Goal: Task Accomplishment & Management: Manage account settings

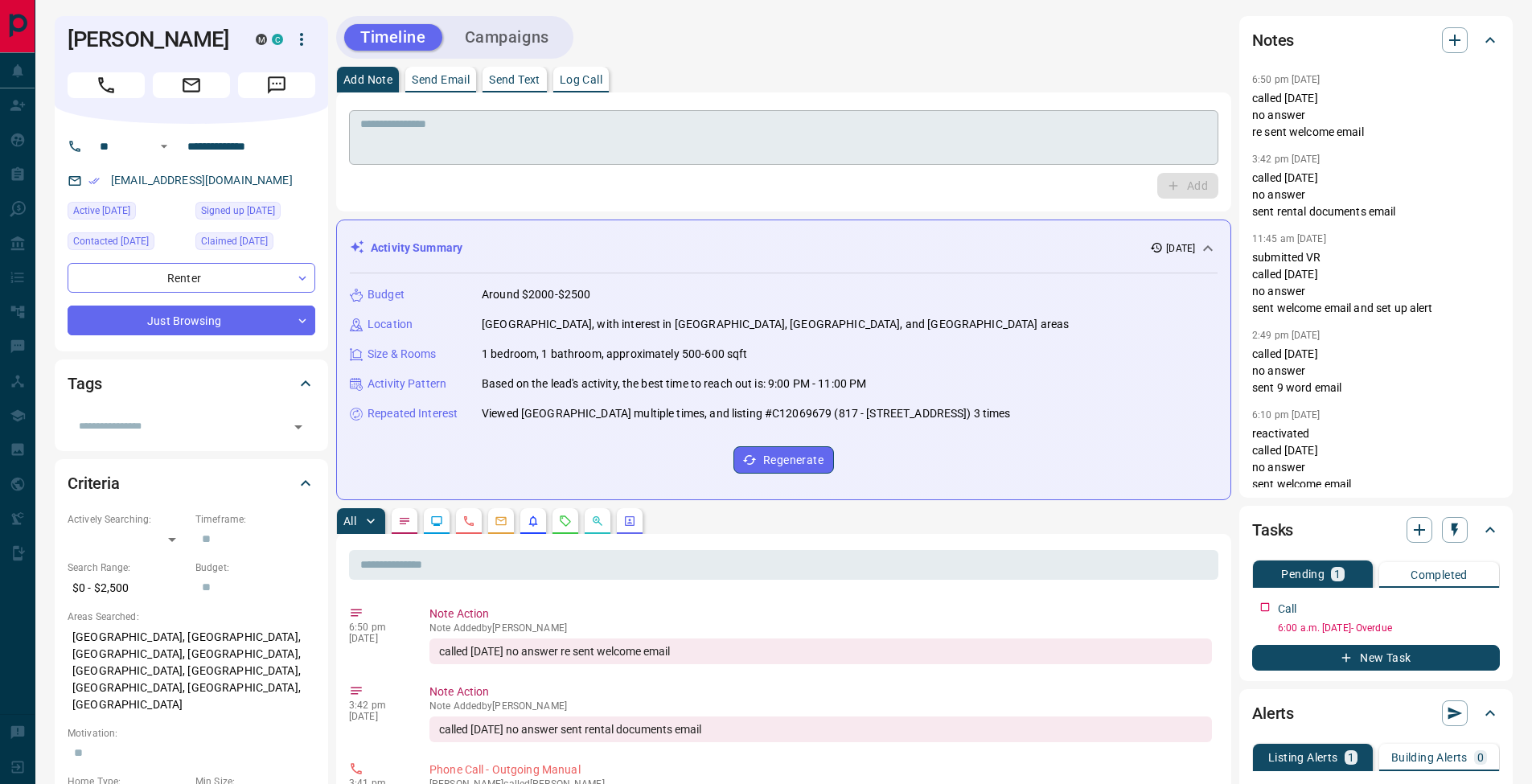
click at [503, 117] on textarea at bounding box center [783, 137] width 847 height 41
click at [600, 81] on p "Log Call" at bounding box center [581, 79] width 42 height 11
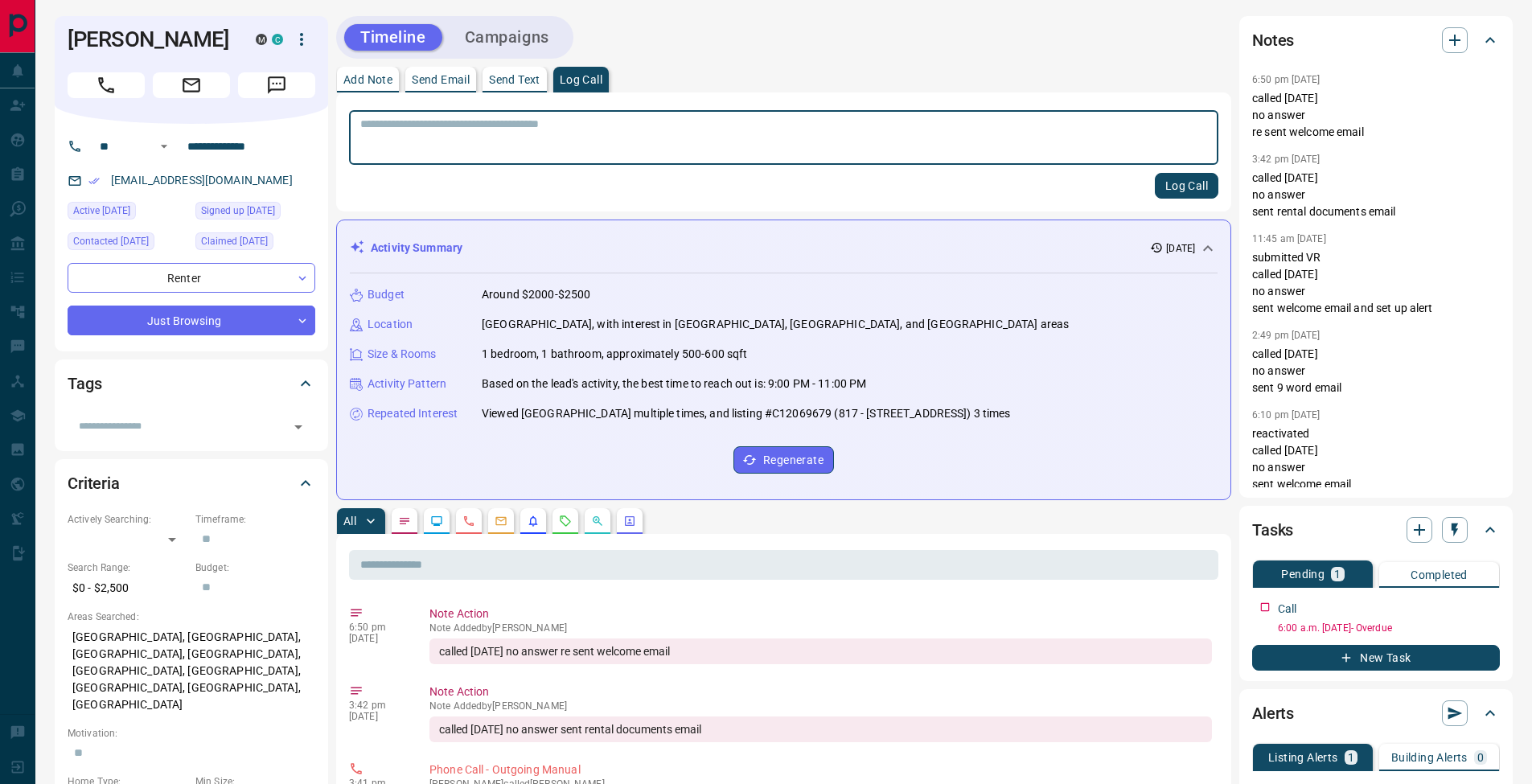
click at [1177, 187] on button "Log Call" at bounding box center [1187, 185] width 63 height 25
click at [381, 78] on p "Add Note" at bounding box center [368, 79] width 49 height 11
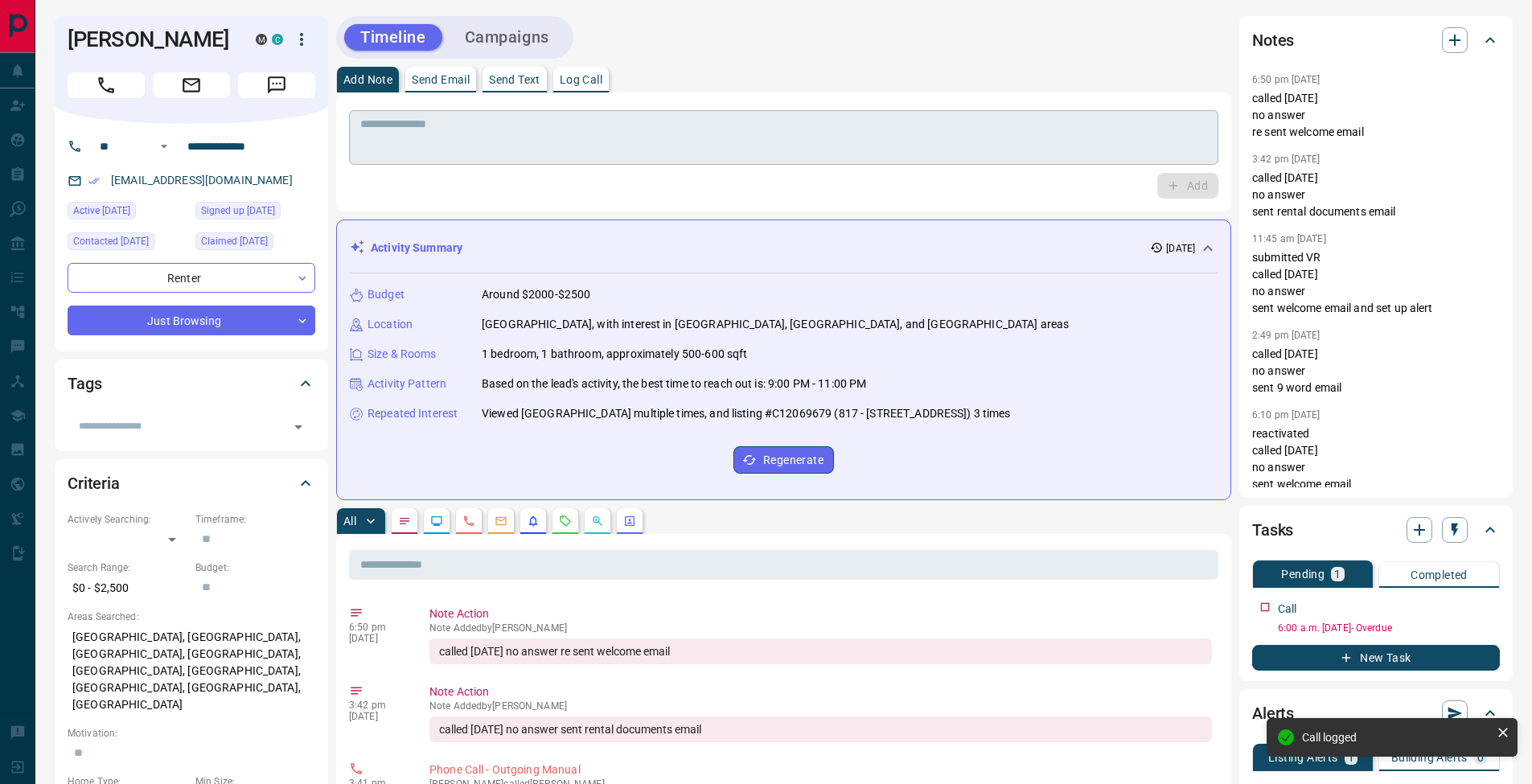
click at [429, 146] on textarea at bounding box center [783, 137] width 847 height 41
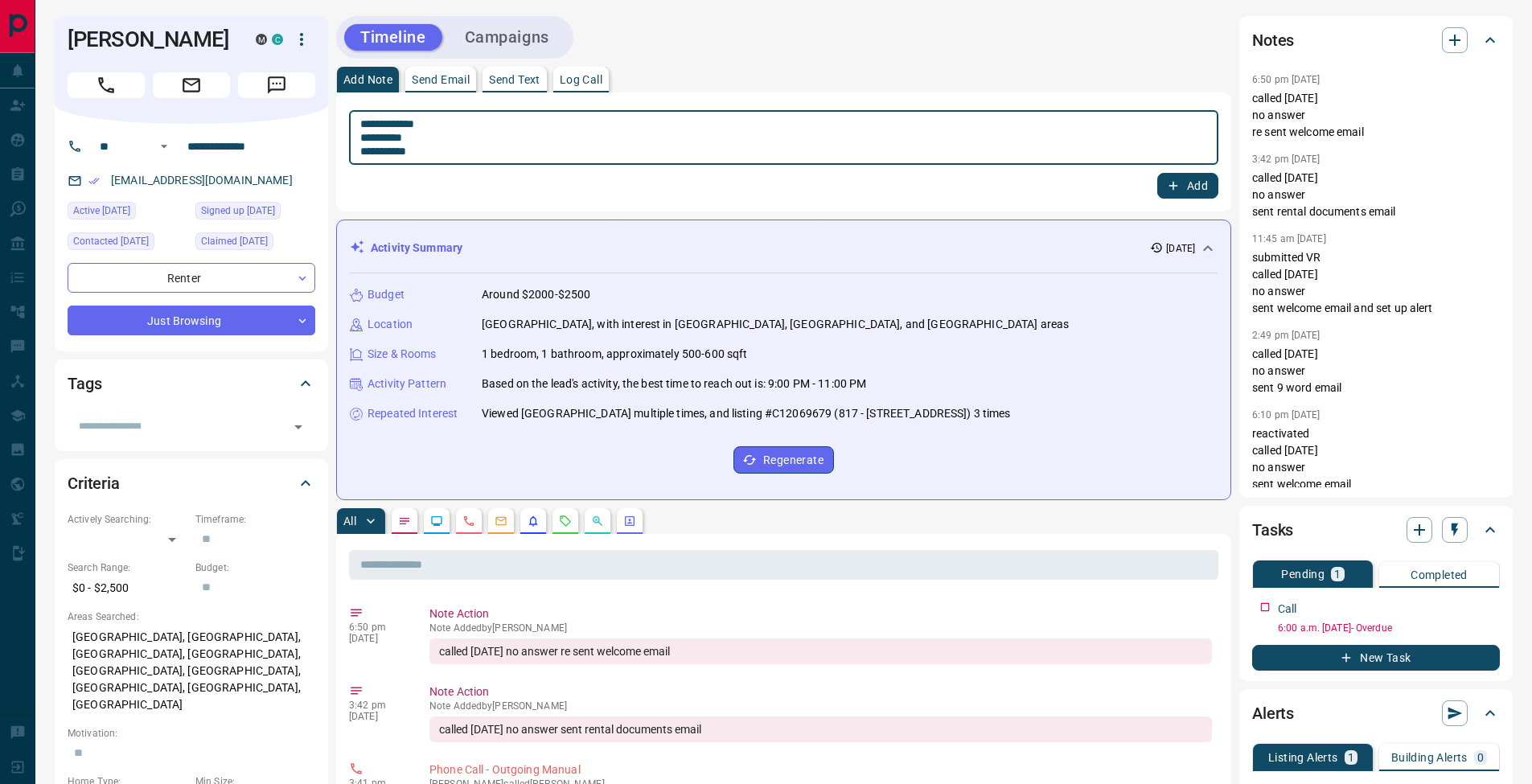
click at [378, 138] on textarea "**********" at bounding box center [783, 137] width 847 height 41
type textarea "**********"
click at [1190, 185] on button "Add" at bounding box center [1187, 185] width 61 height 25
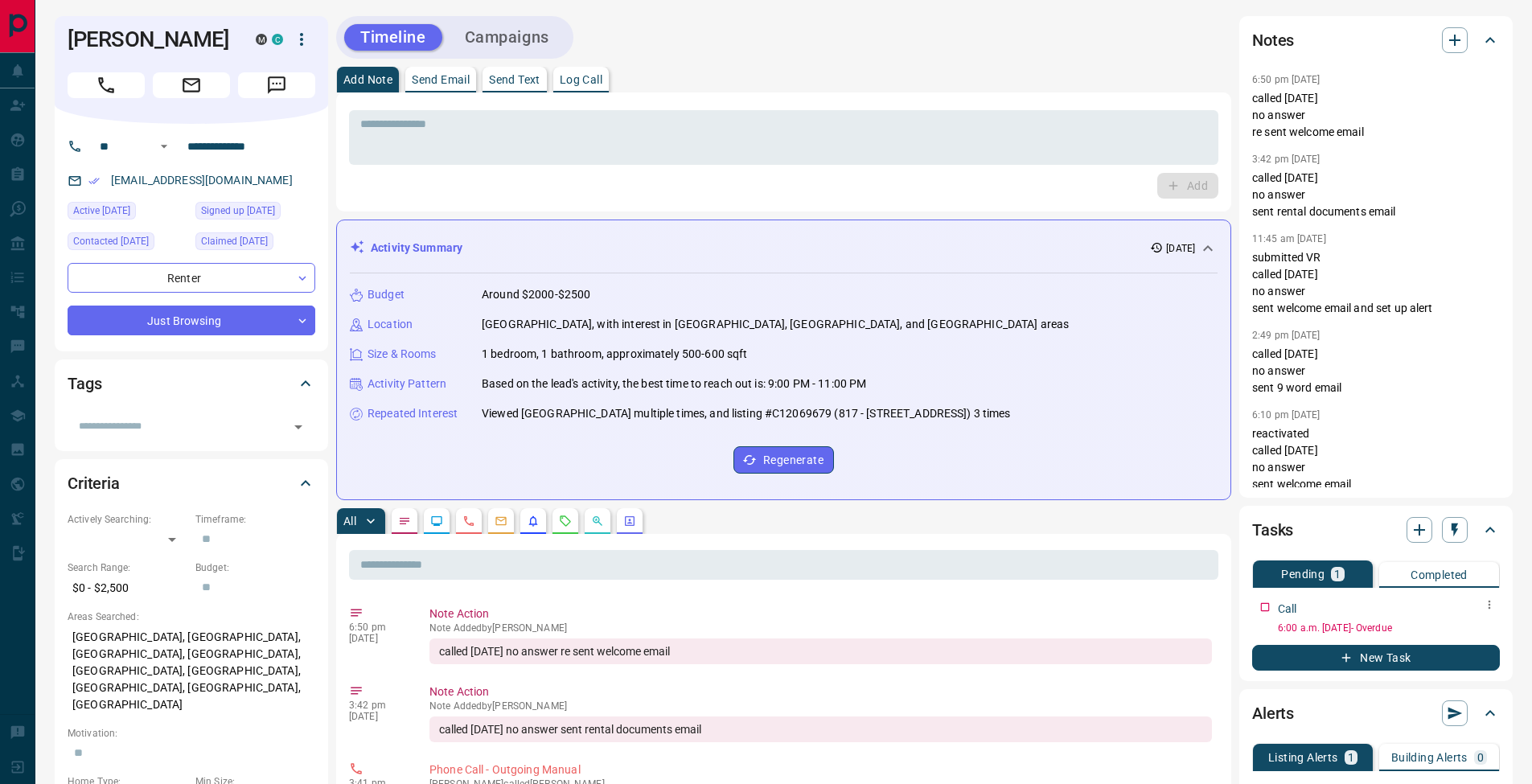
click at [1483, 606] on icon "button" at bounding box center [1490, 605] width 13 height 13
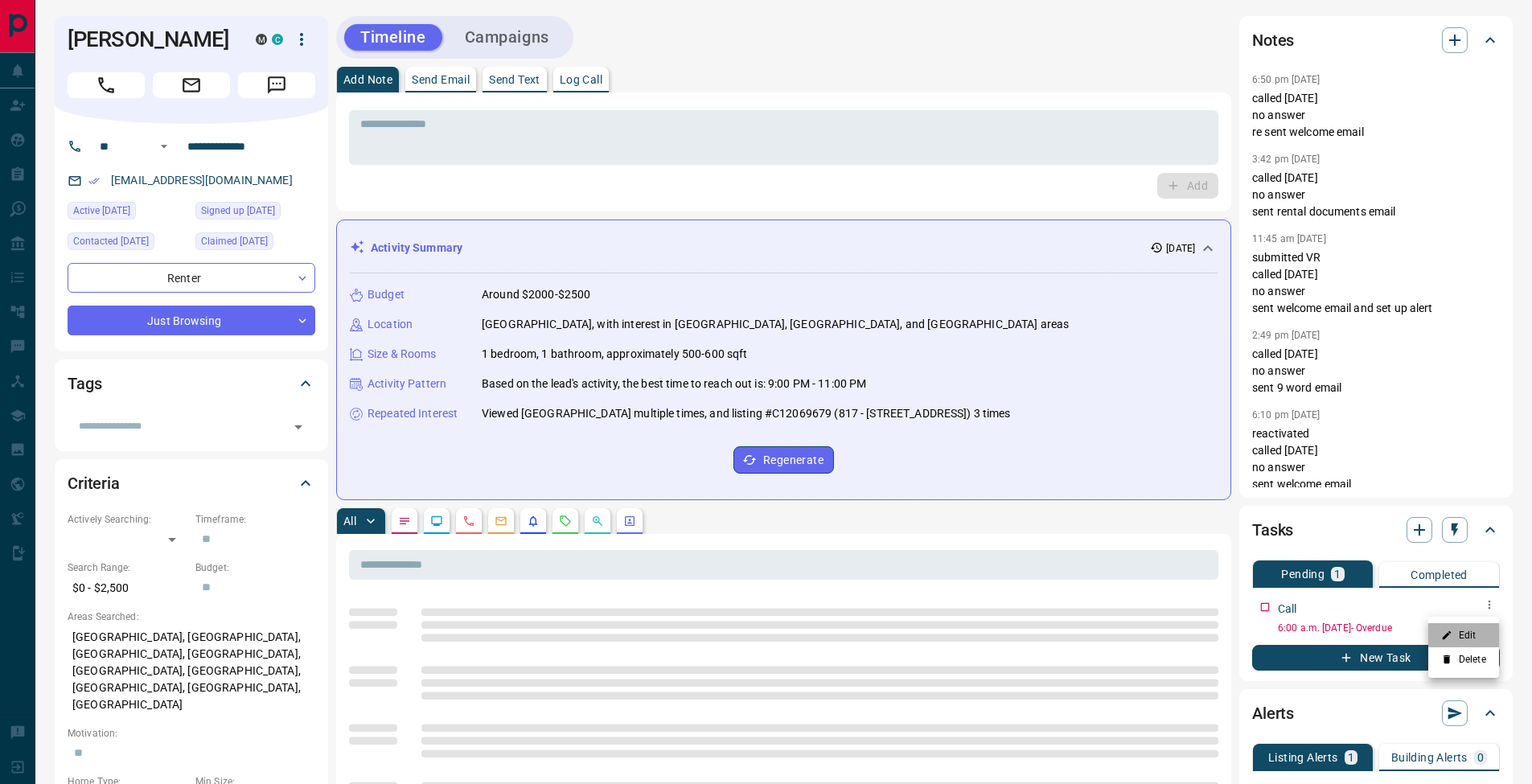
click at [1474, 628] on li "Edit" at bounding box center [1463, 635] width 71 height 25
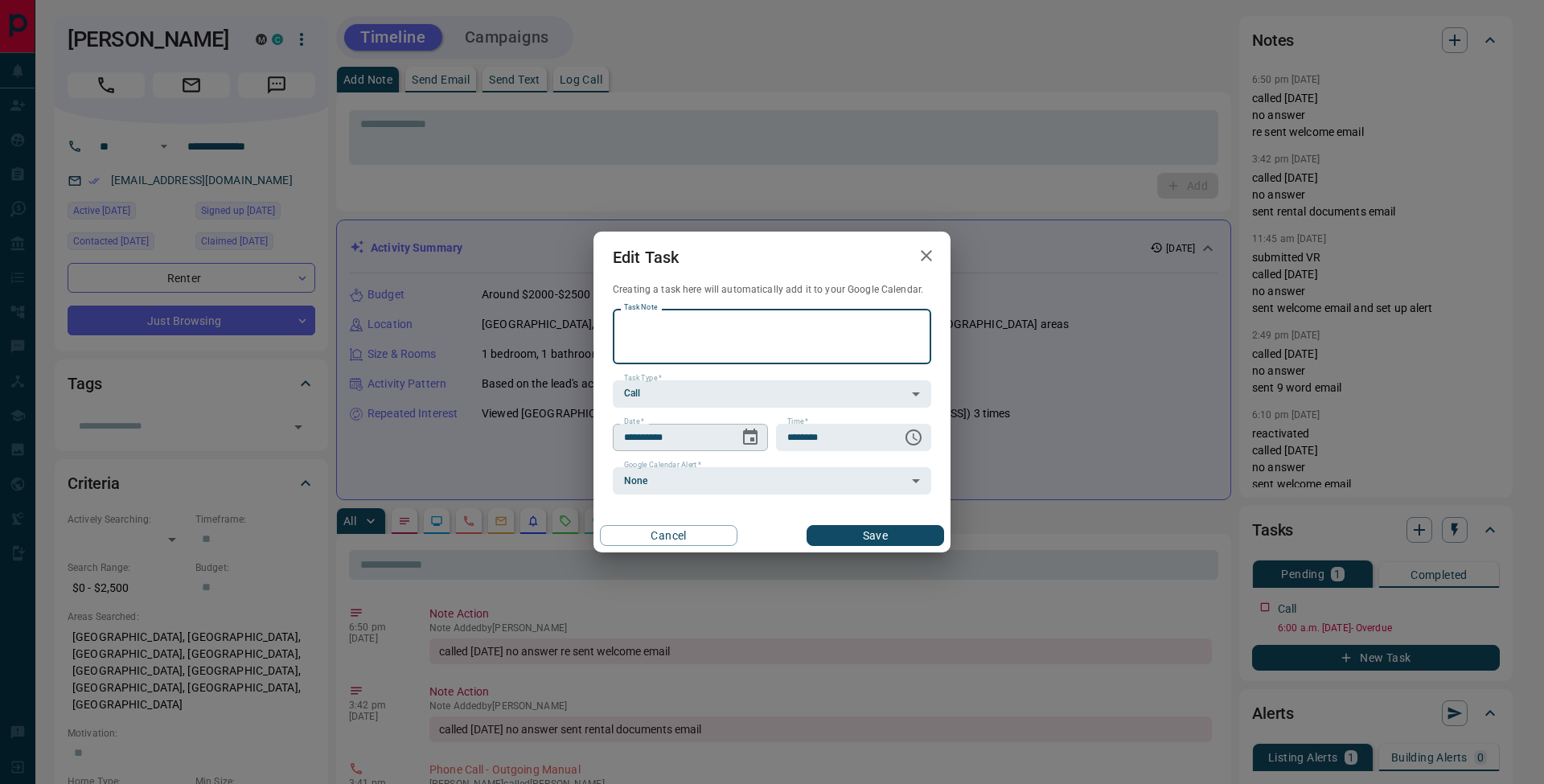
click at [752, 433] on icon "Choose date, selected date is Sep 11, 2025" at bounding box center [749, 436] width 14 height 16
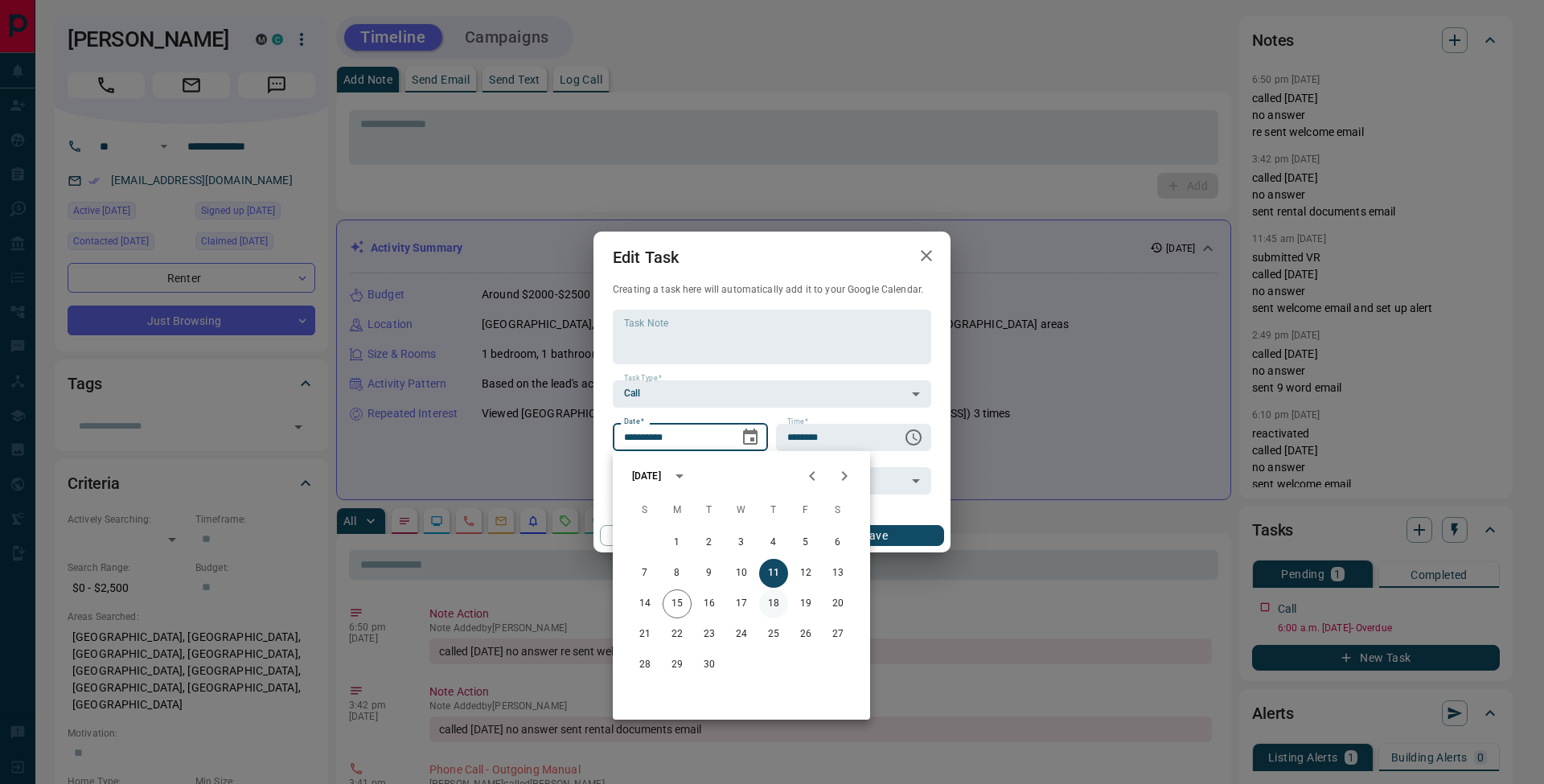
click at [780, 607] on button "18" at bounding box center [773, 604] width 29 height 29
type input "**********"
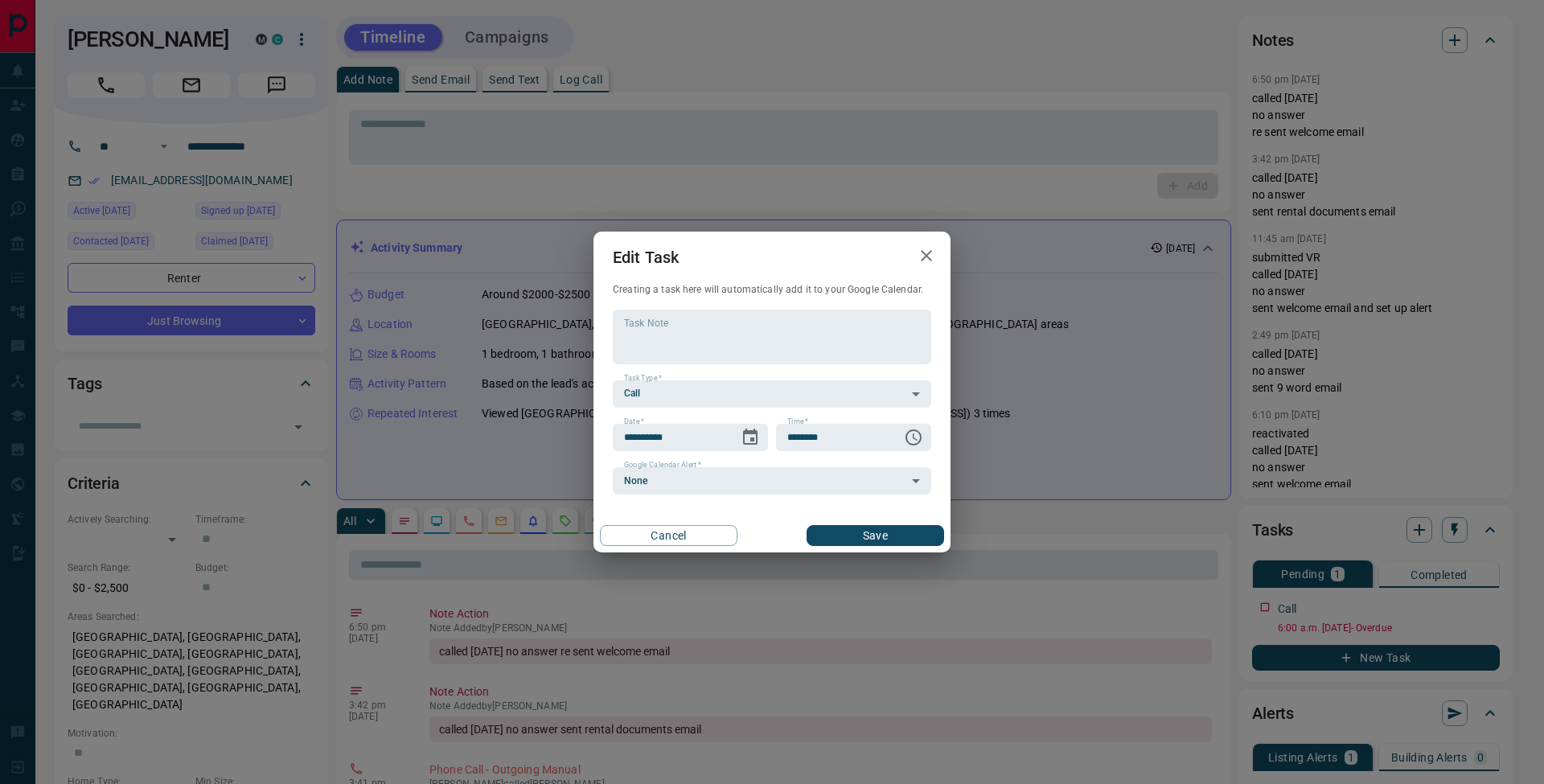
click at [899, 537] on button "Save" at bounding box center [876, 535] width 138 height 21
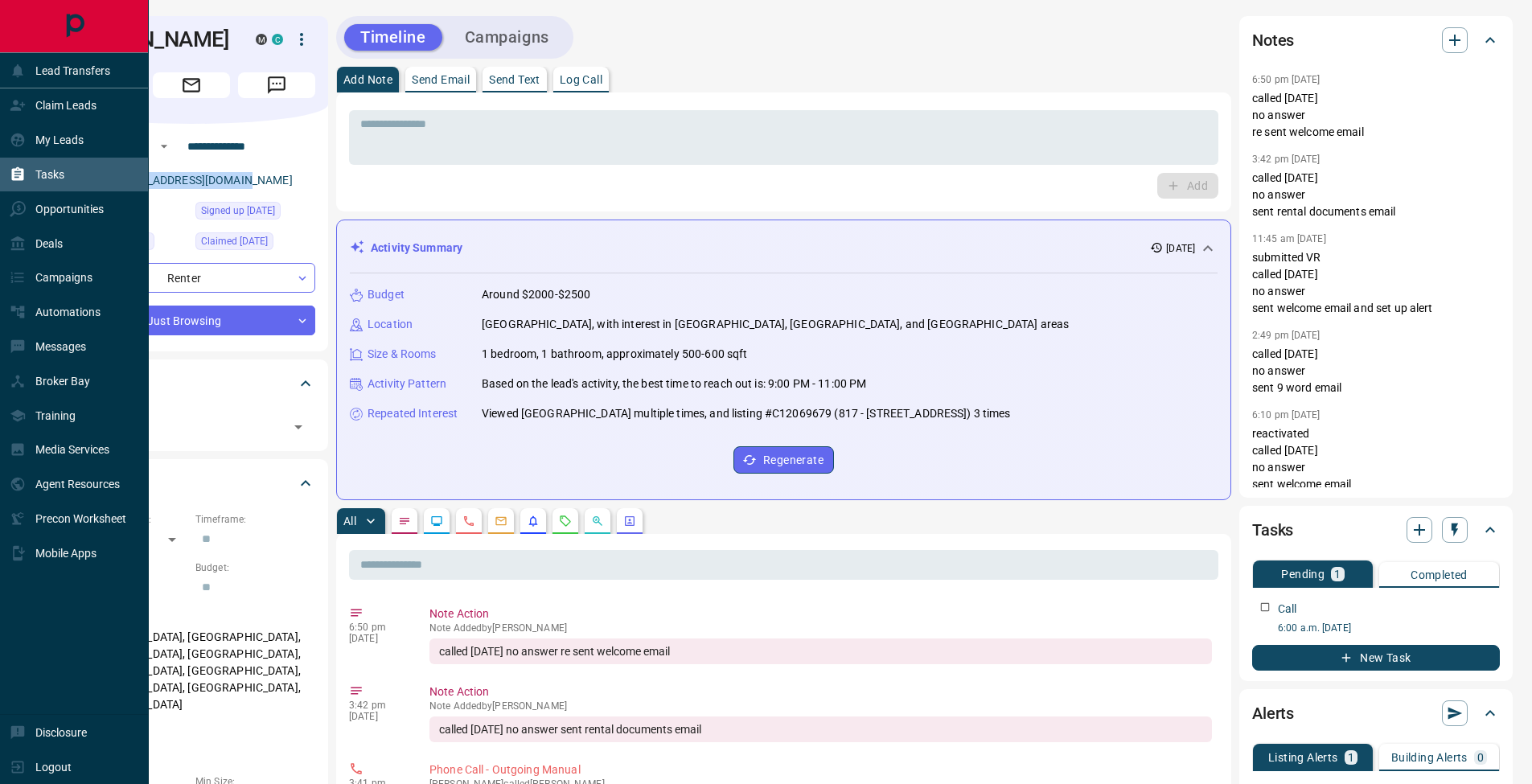
click at [30, 165] on div "Tasks" at bounding box center [37, 175] width 55 height 26
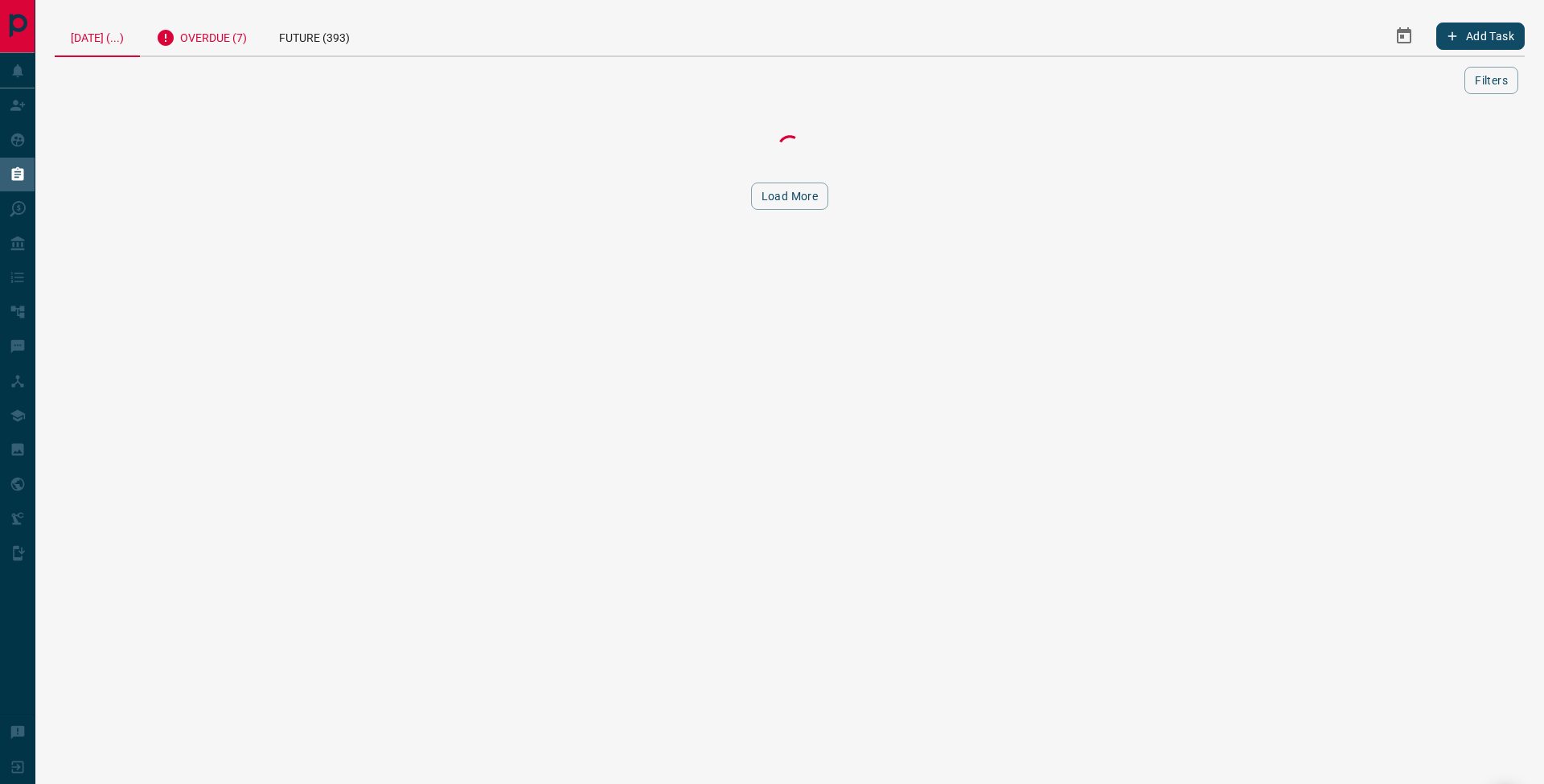
click at [247, 43] on div "Overdue (7)" at bounding box center [201, 36] width 123 height 40
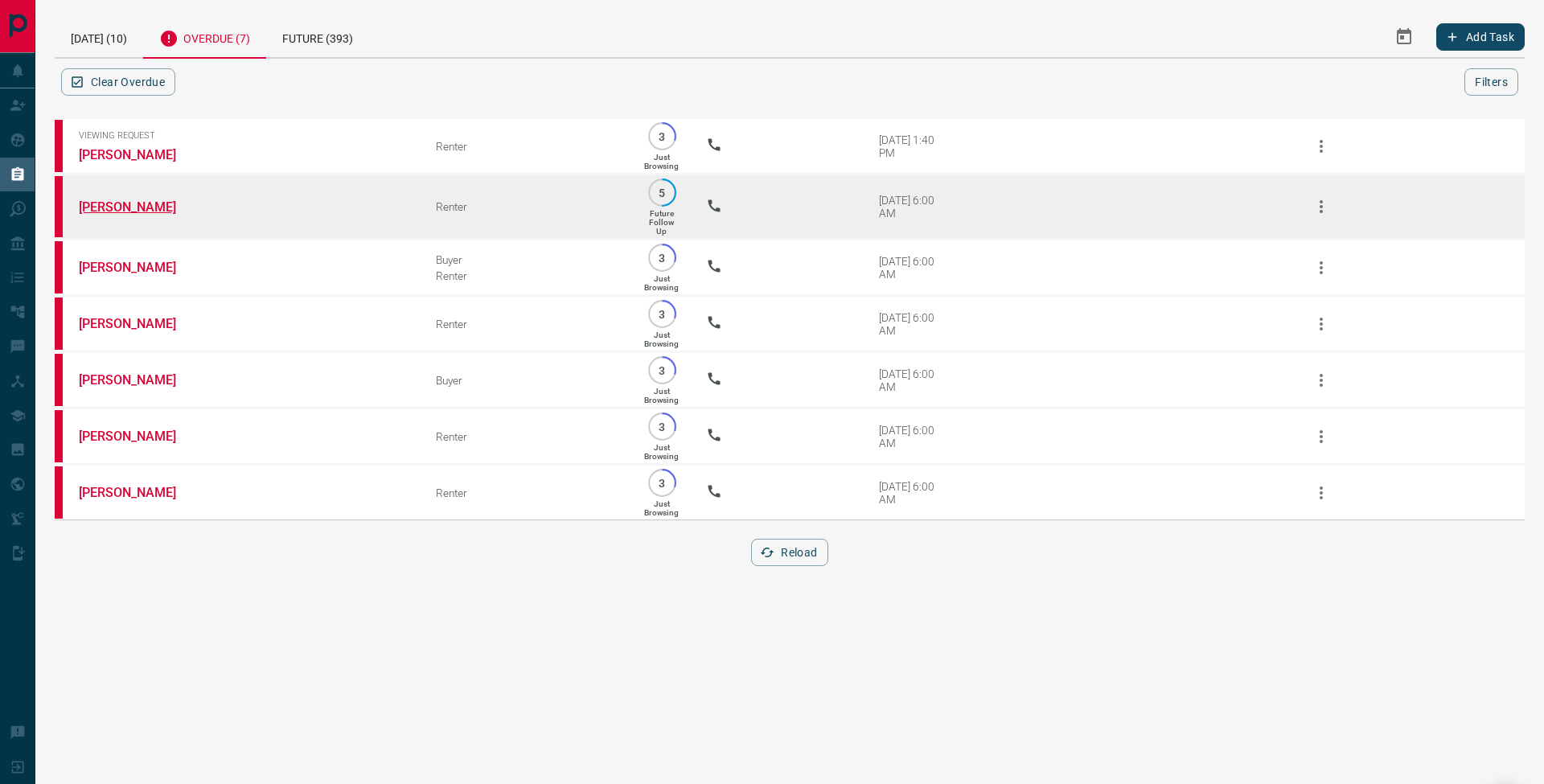
drag, startPoint x: 109, startPoint y: 204, endPoint x: 130, endPoint y: 204, distance: 21.0
click at [109, 204] on link "[PERSON_NAME]" at bounding box center [140, 207] width 121 height 15
